Goal: Check status

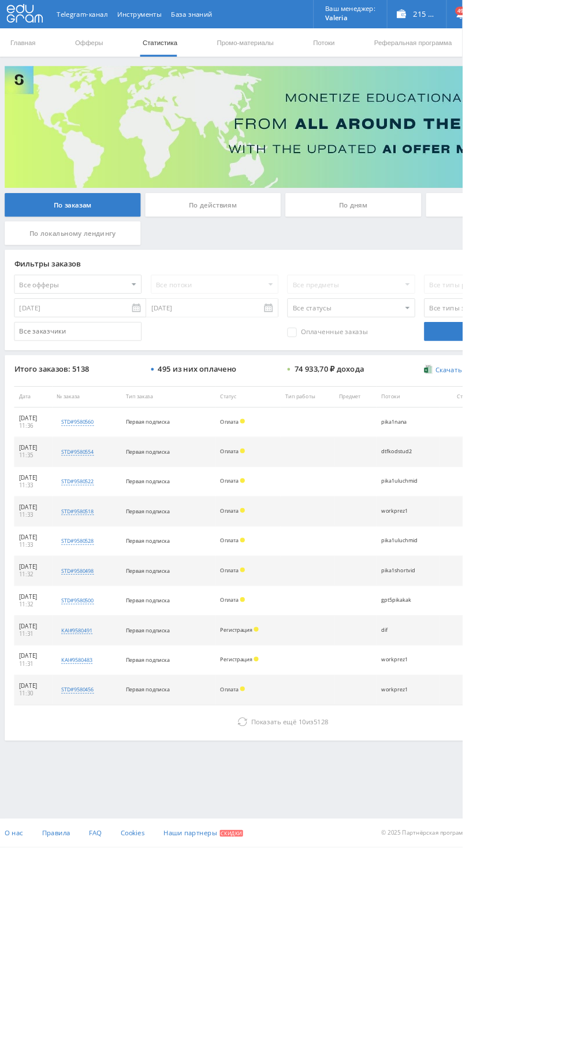
click at [258, 872] on button "Показать ещё 10 из 5128" at bounding box center [346, 883] width 659 height 23
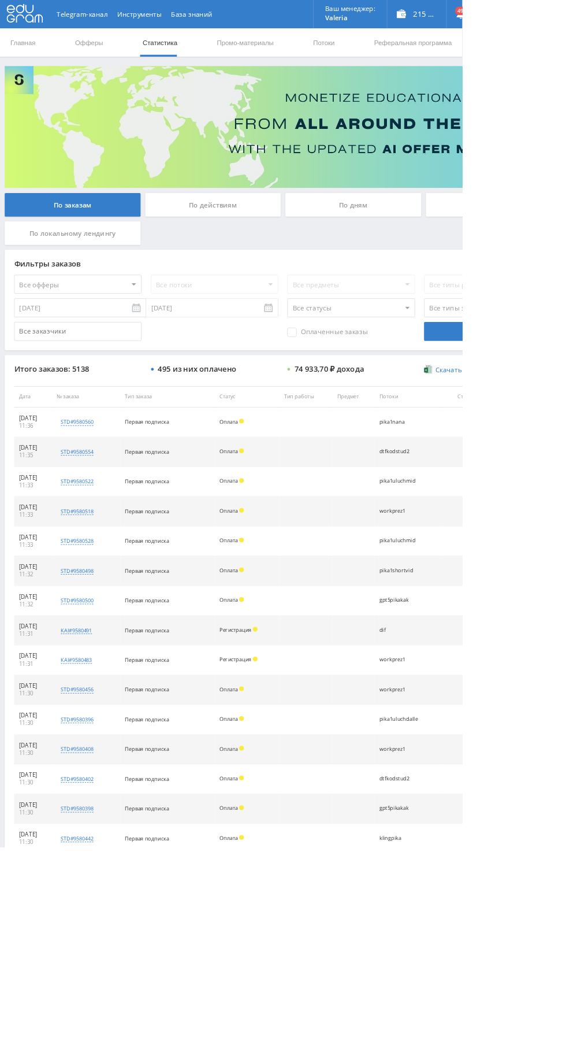
click at [399, 245] on div "По дням" at bounding box center [433, 250] width 166 height 29
click at [0, 0] on input "По дням" at bounding box center [0, 0] width 0 height 0
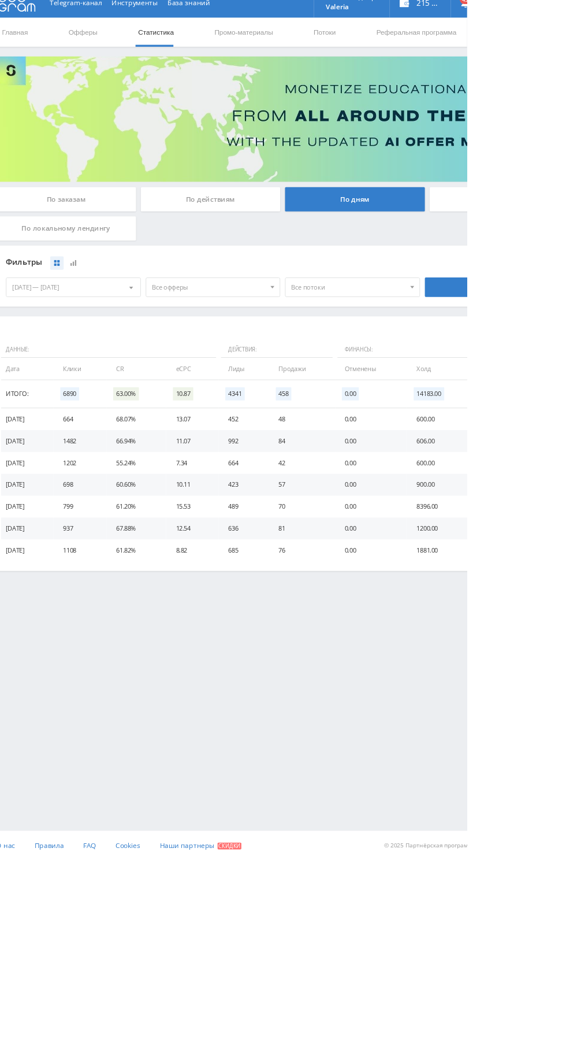
click at [289, 364] on span "Все офферы" at bounding box center [258, 355] width 135 height 22
click at [259, 432] on button "Кампус AI" at bounding box center [263, 425] width 159 height 16
